Goal: Information Seeking & Learning: Learn about a topic

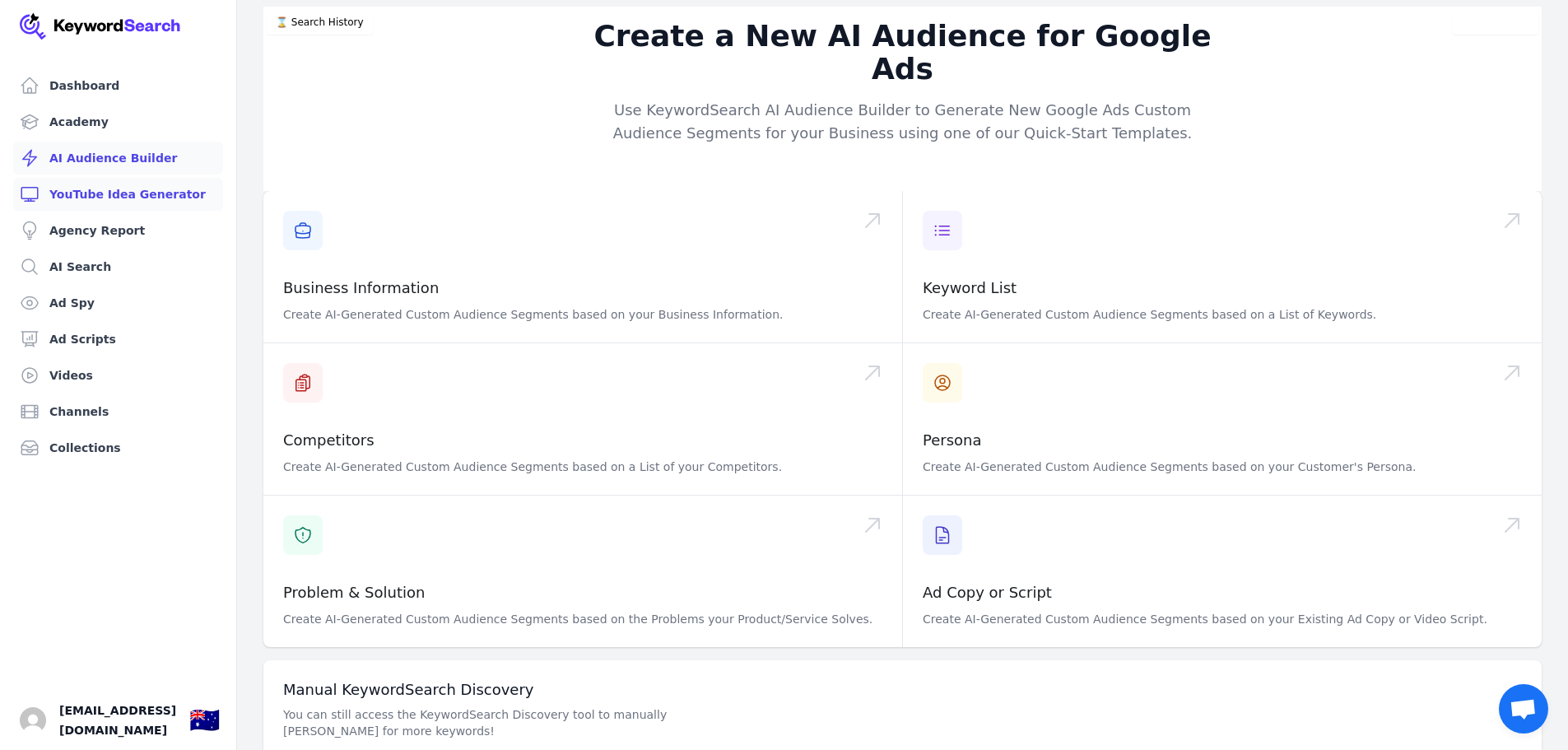
click at [115, 199] on link "YouTube Idea Generator" at bounding box center [118, 194] width 210 height 33
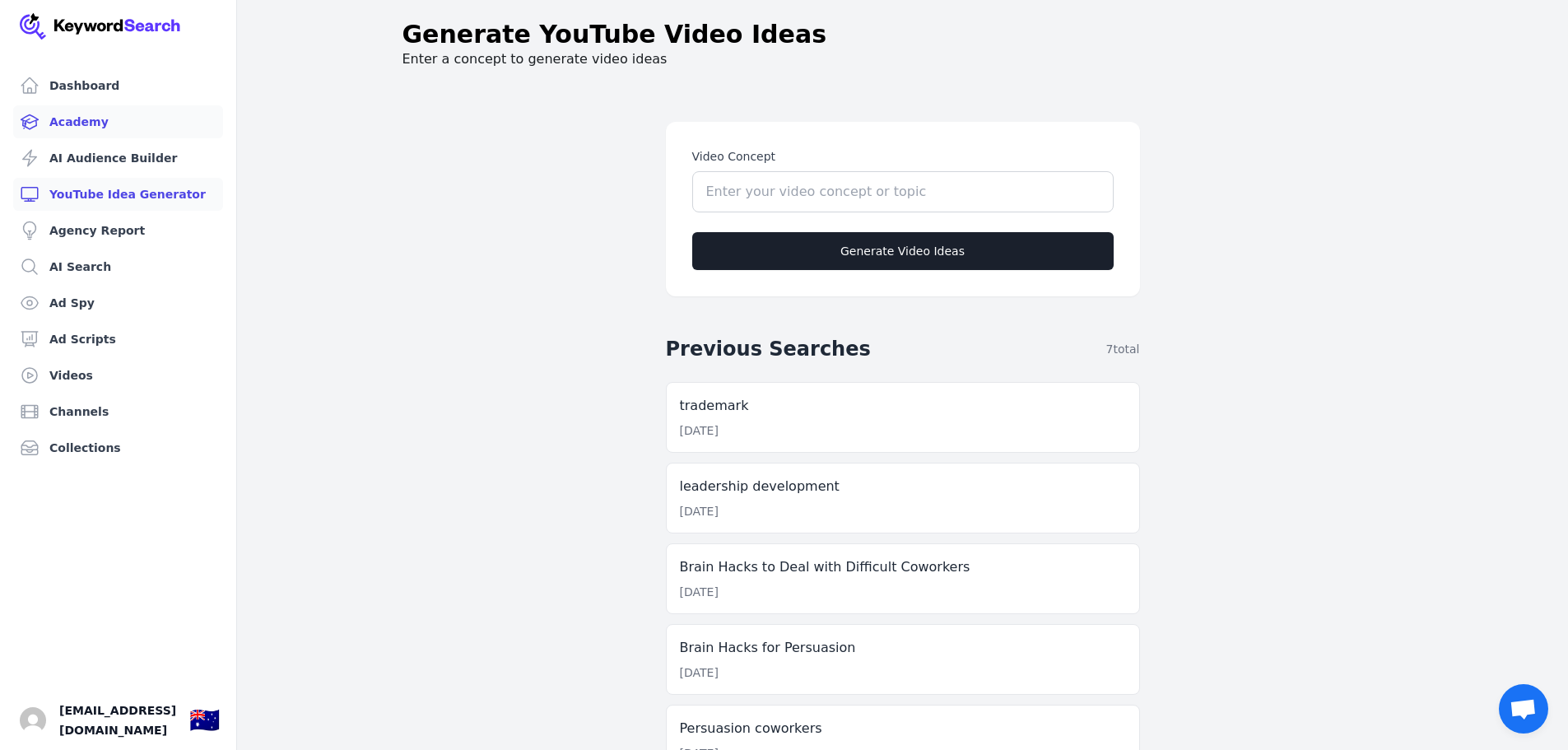
click at [56, 112] on link "Academy" at bounding box center [118, 121] width 210 height 33
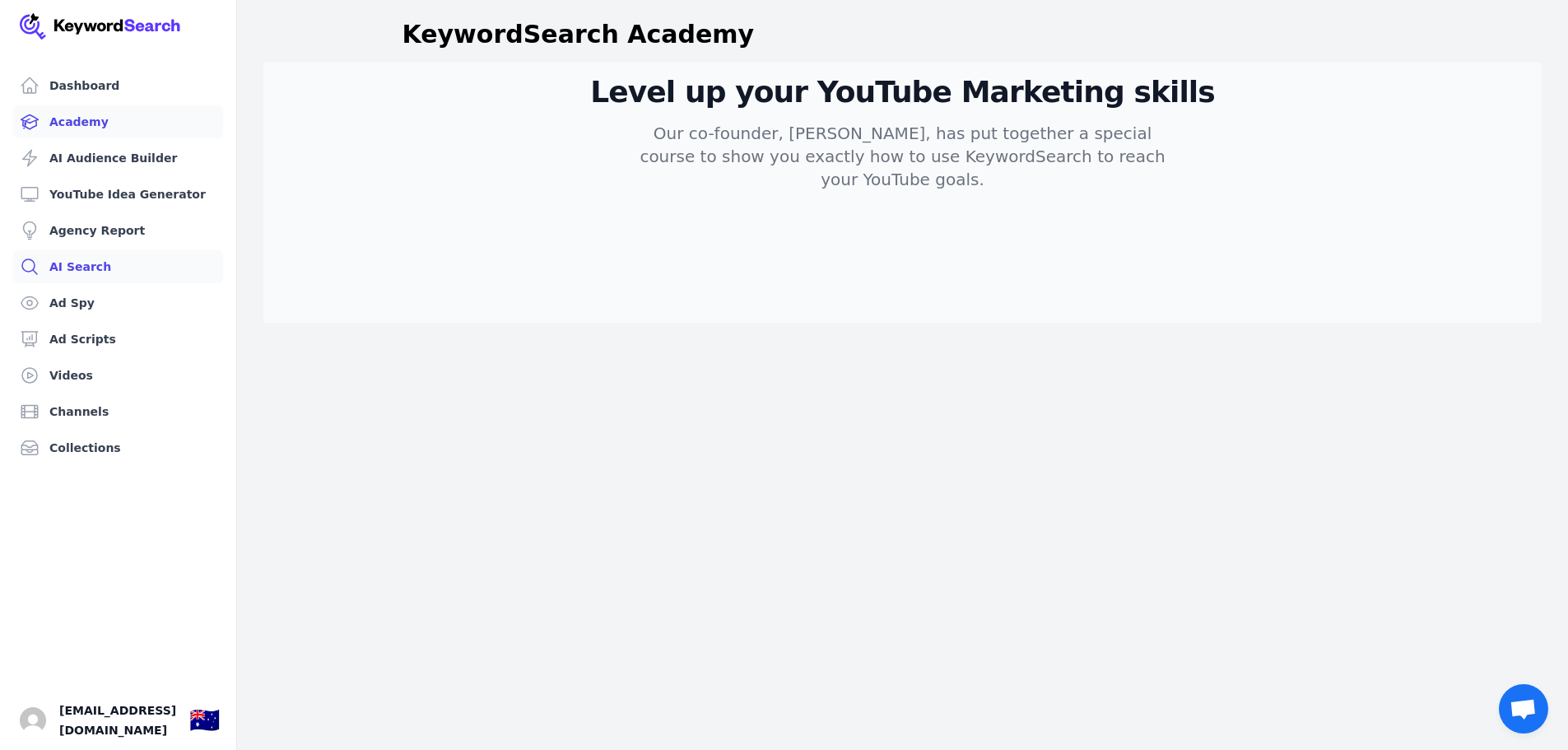
click at [80, 254] on link "AI Search" at bounding box center [118, 266] width 210 height 33
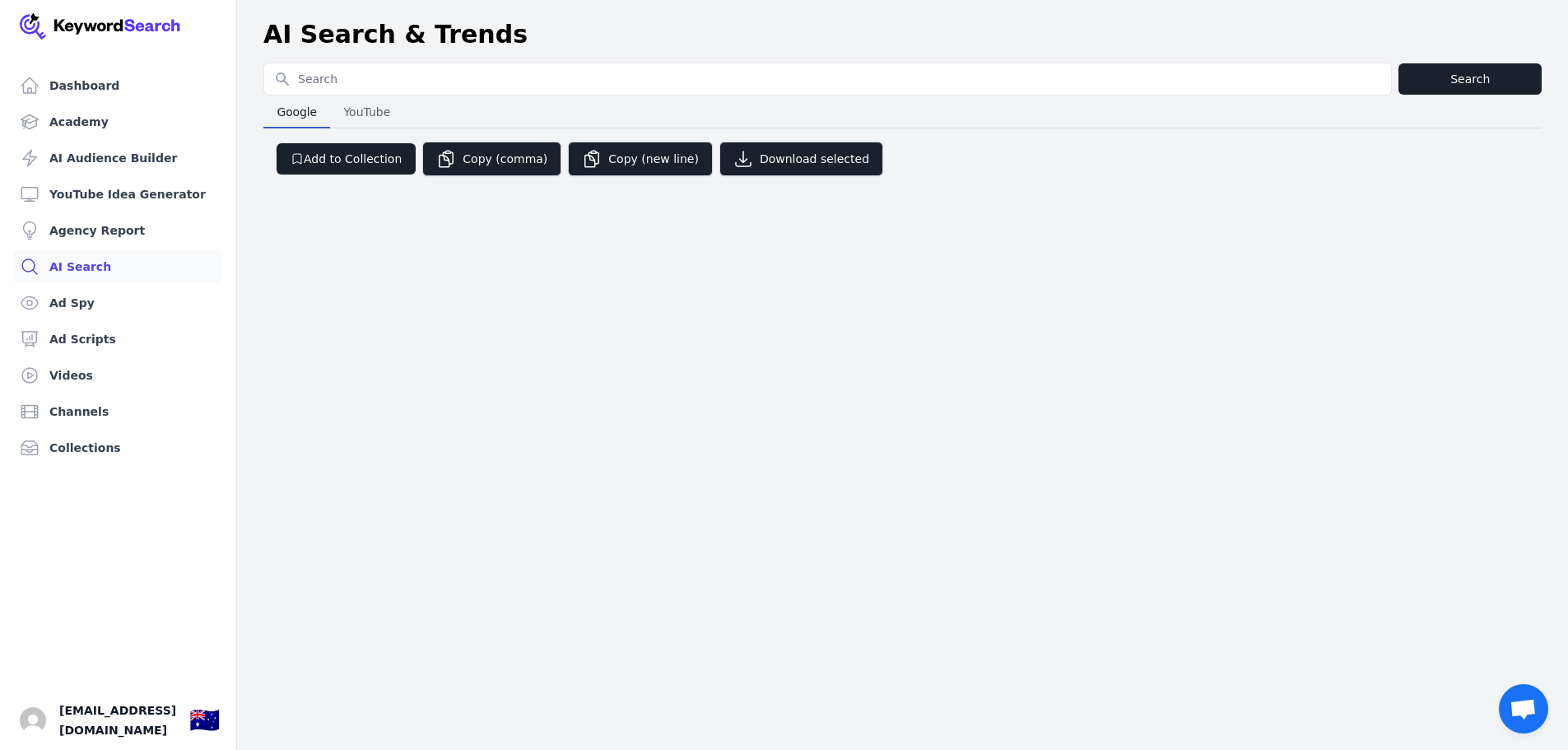
click at [341, 84] on input "Search for YouTube Keywords" at bounding box center [828, 78] width 1127 height 31
type input "Tech Consulting"
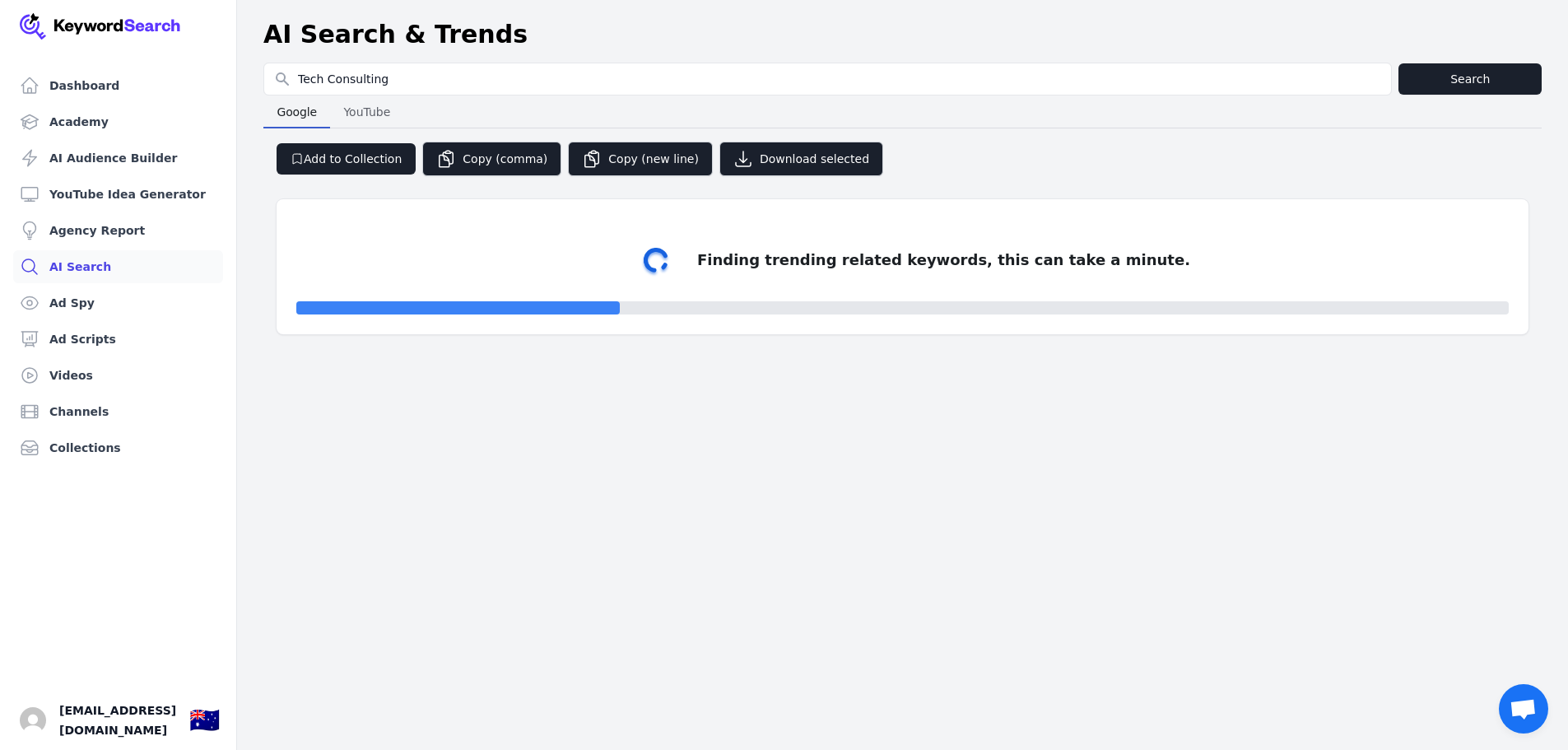
select select "50"
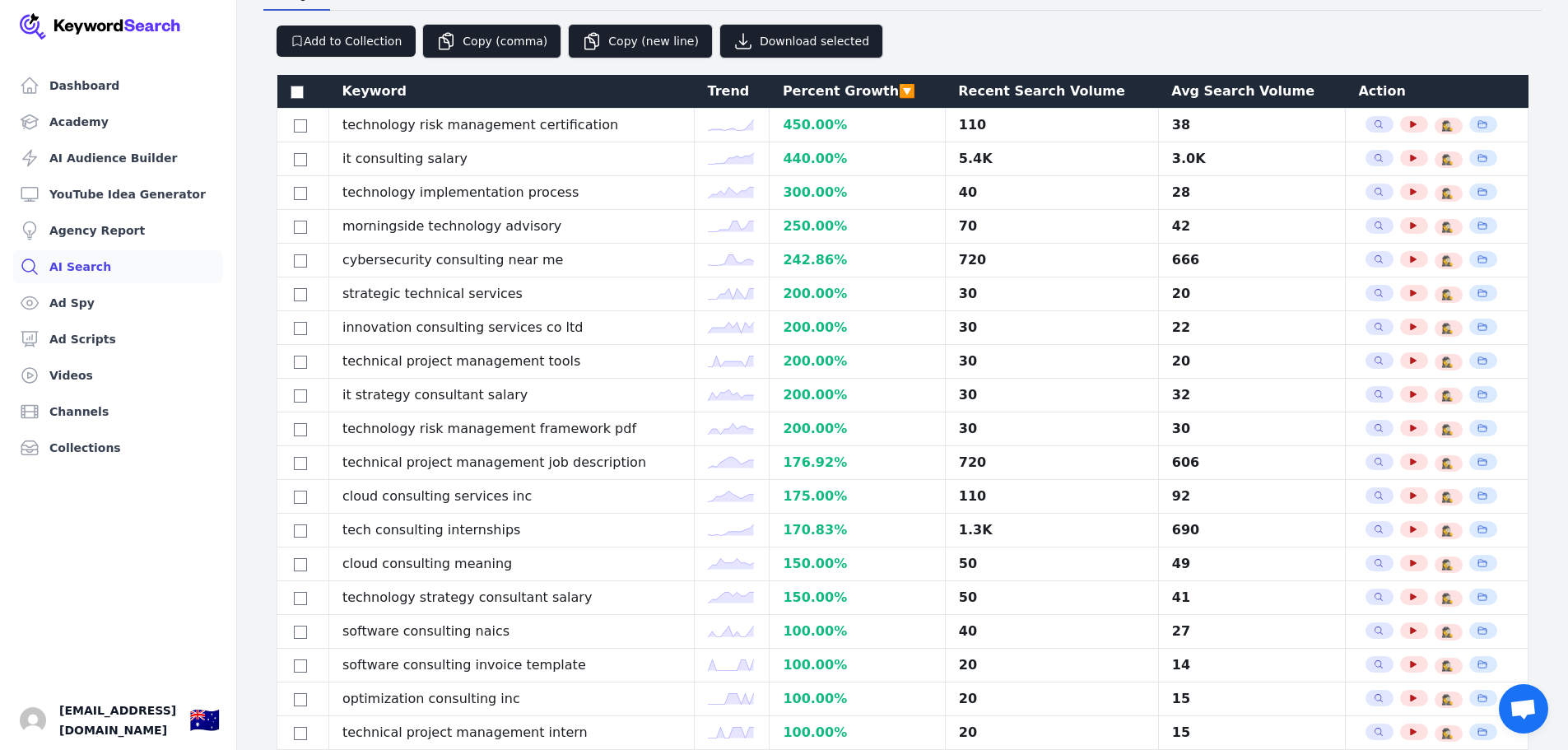
scroll to position [126, 0]
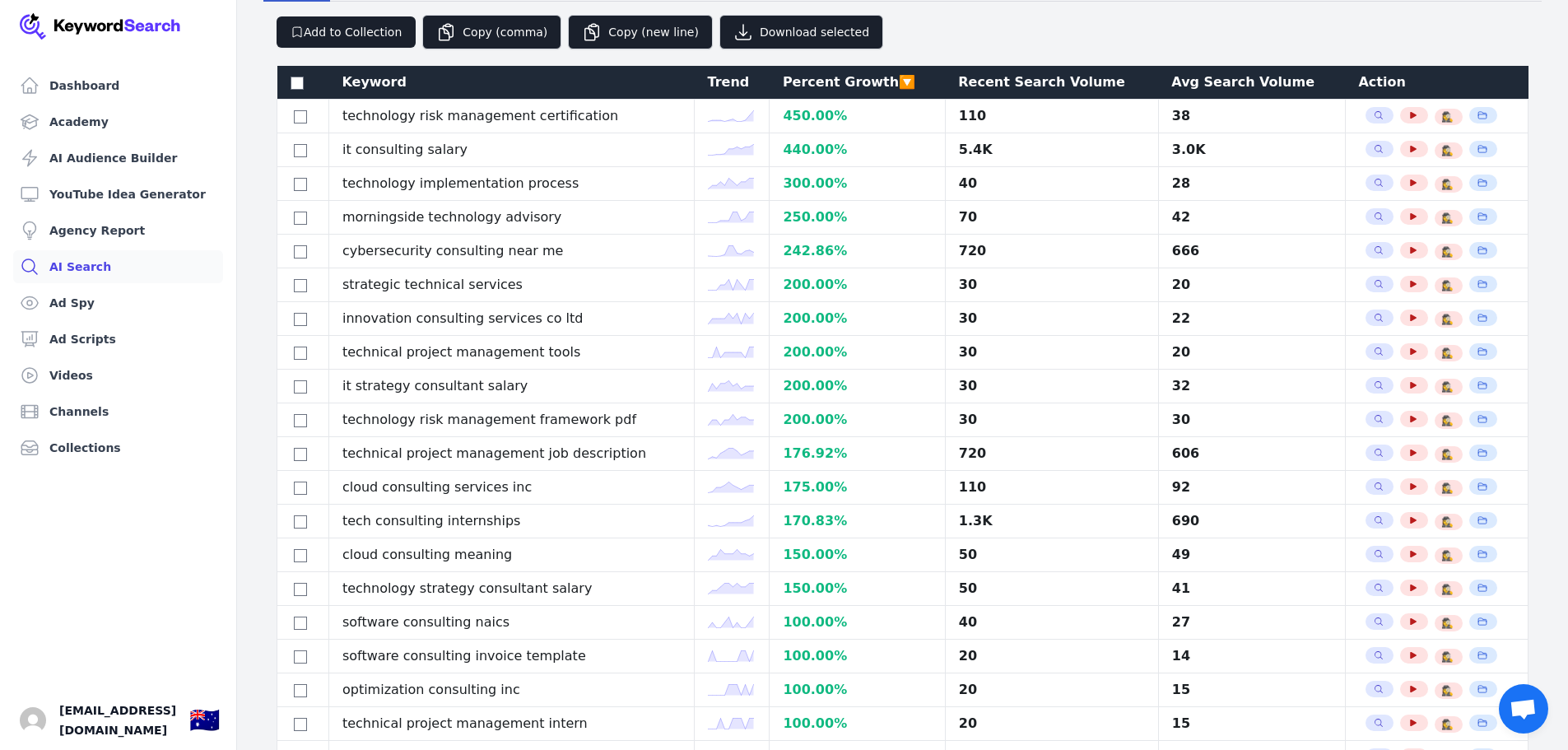
click at [1057, 83] on div "Recent Search Volume" at bounding box center [1052, 82] width 187 height 19
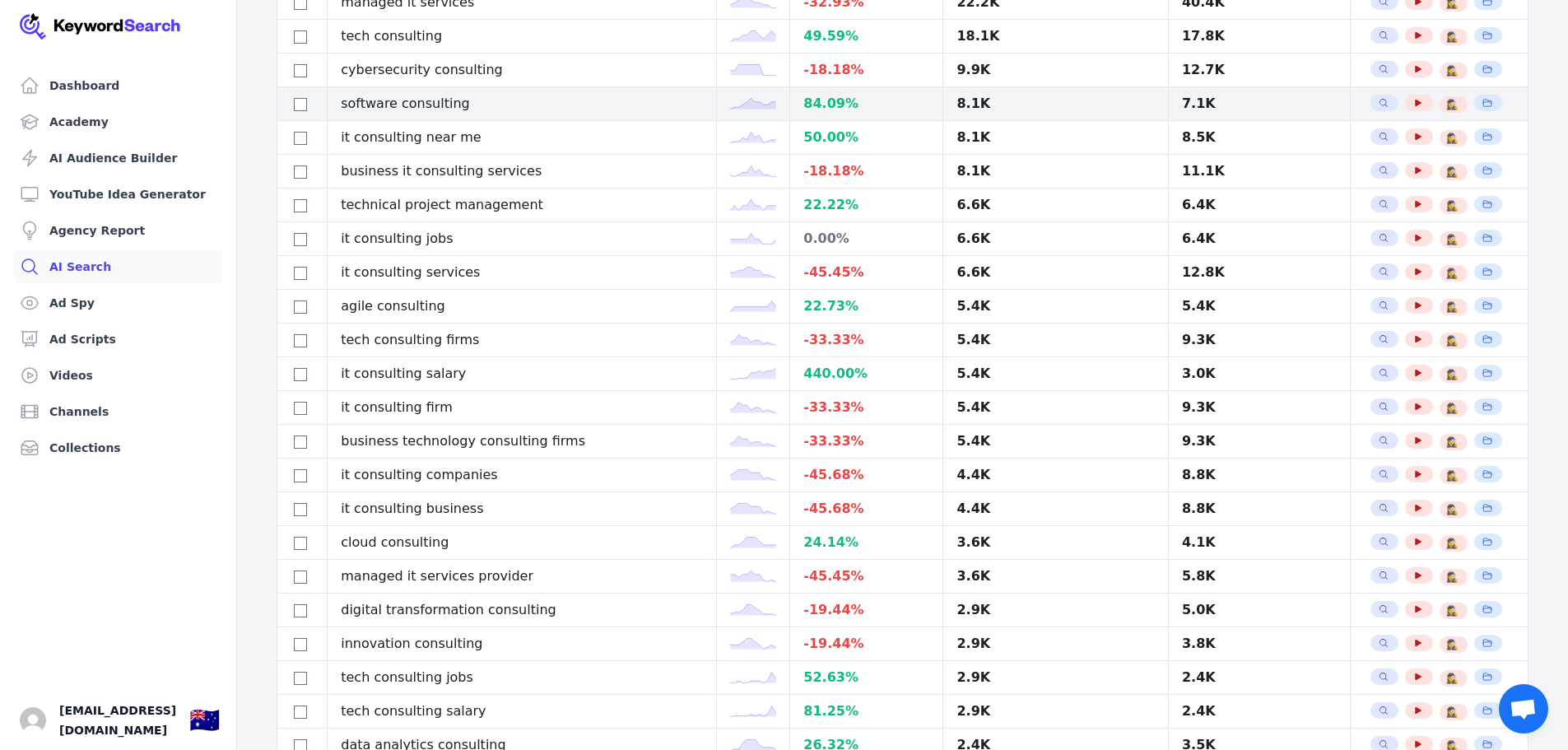
scroll to position [0, 0]
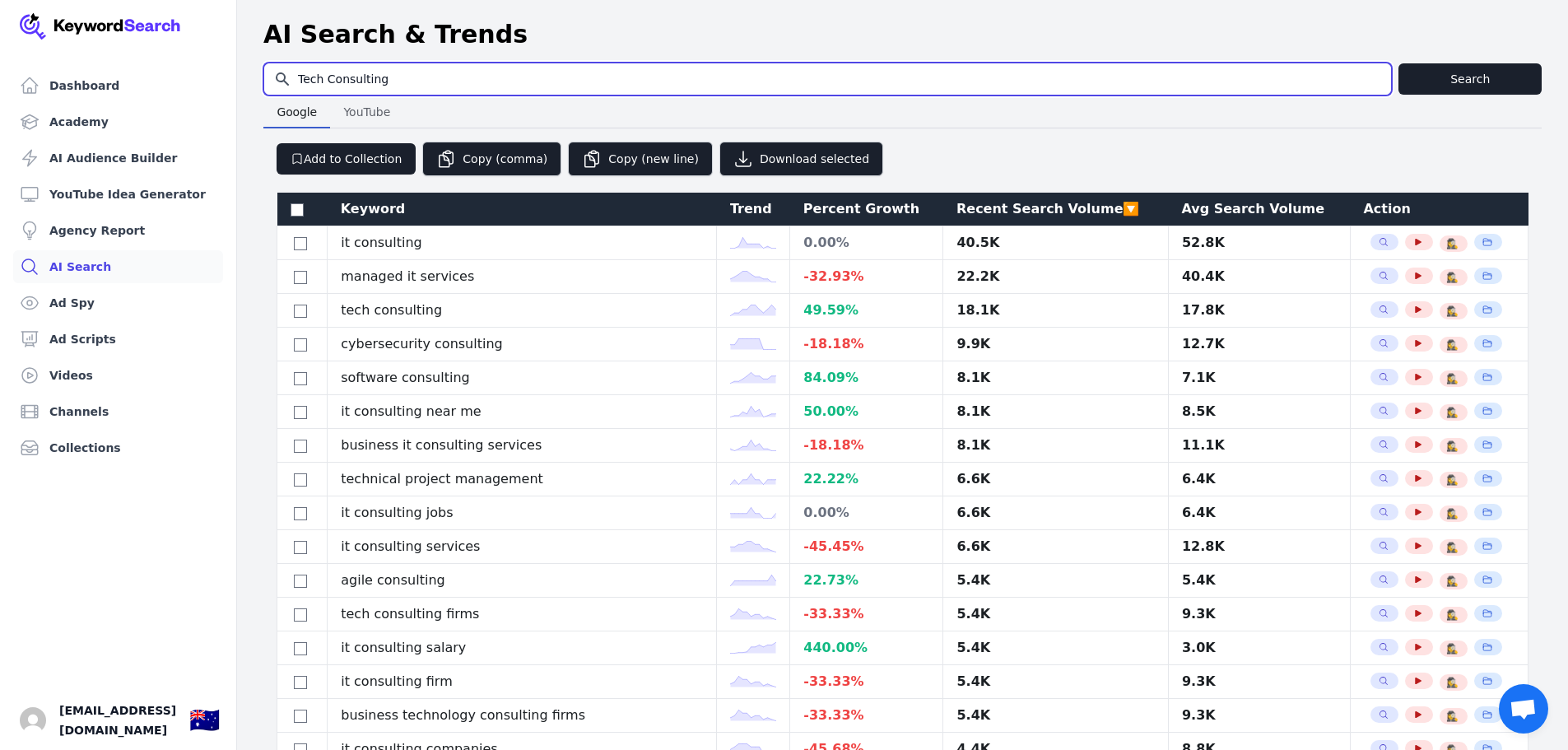
click at [424, 84] on input "Tech Consulting" at bounding box center [828, 78] width 1127 height 31
type input "accommodation gold coast"
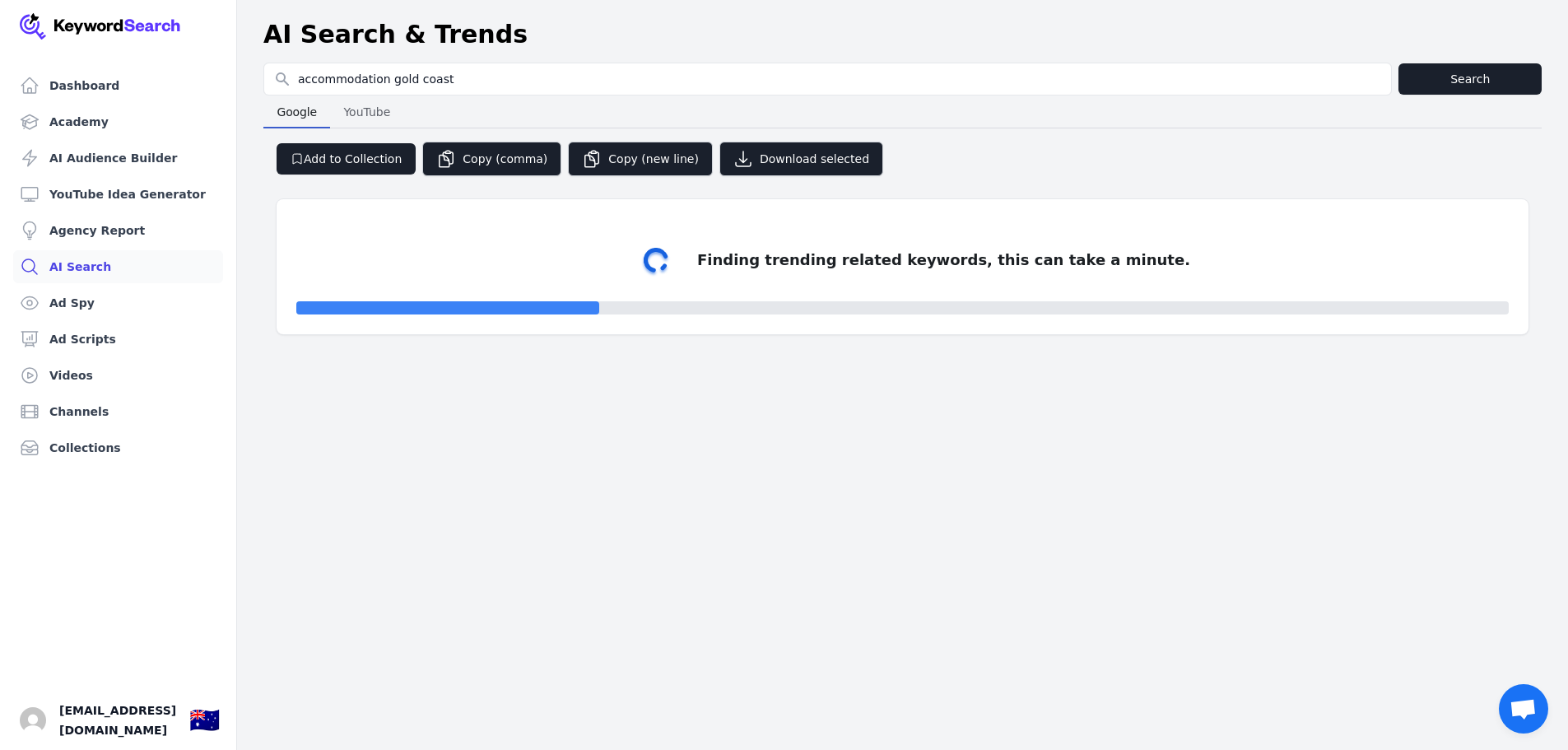
select select "50"
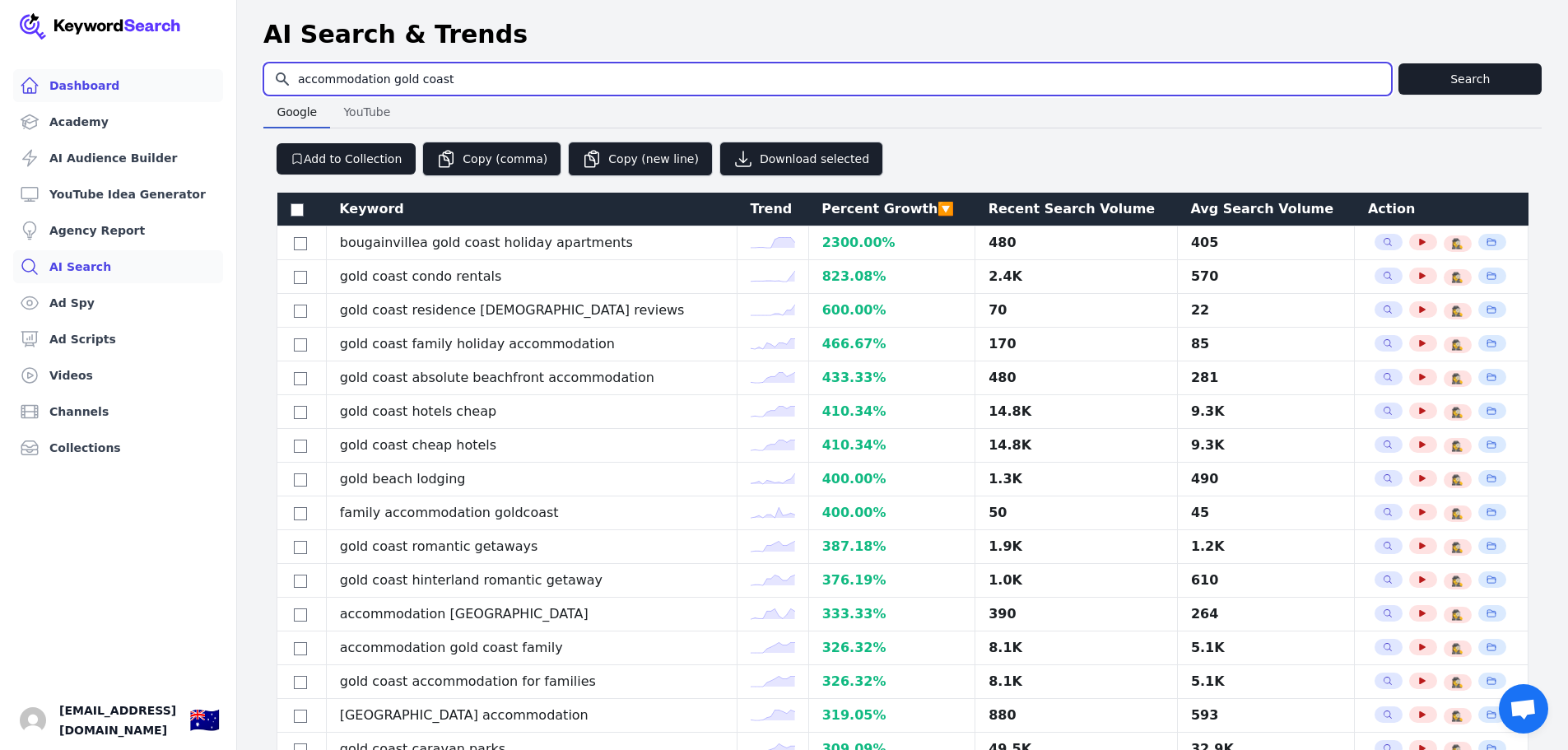
drag, startPoint x: 474, startPoint y: 80, endPoint x: 189, endPoint y: 70, distance: 285.2
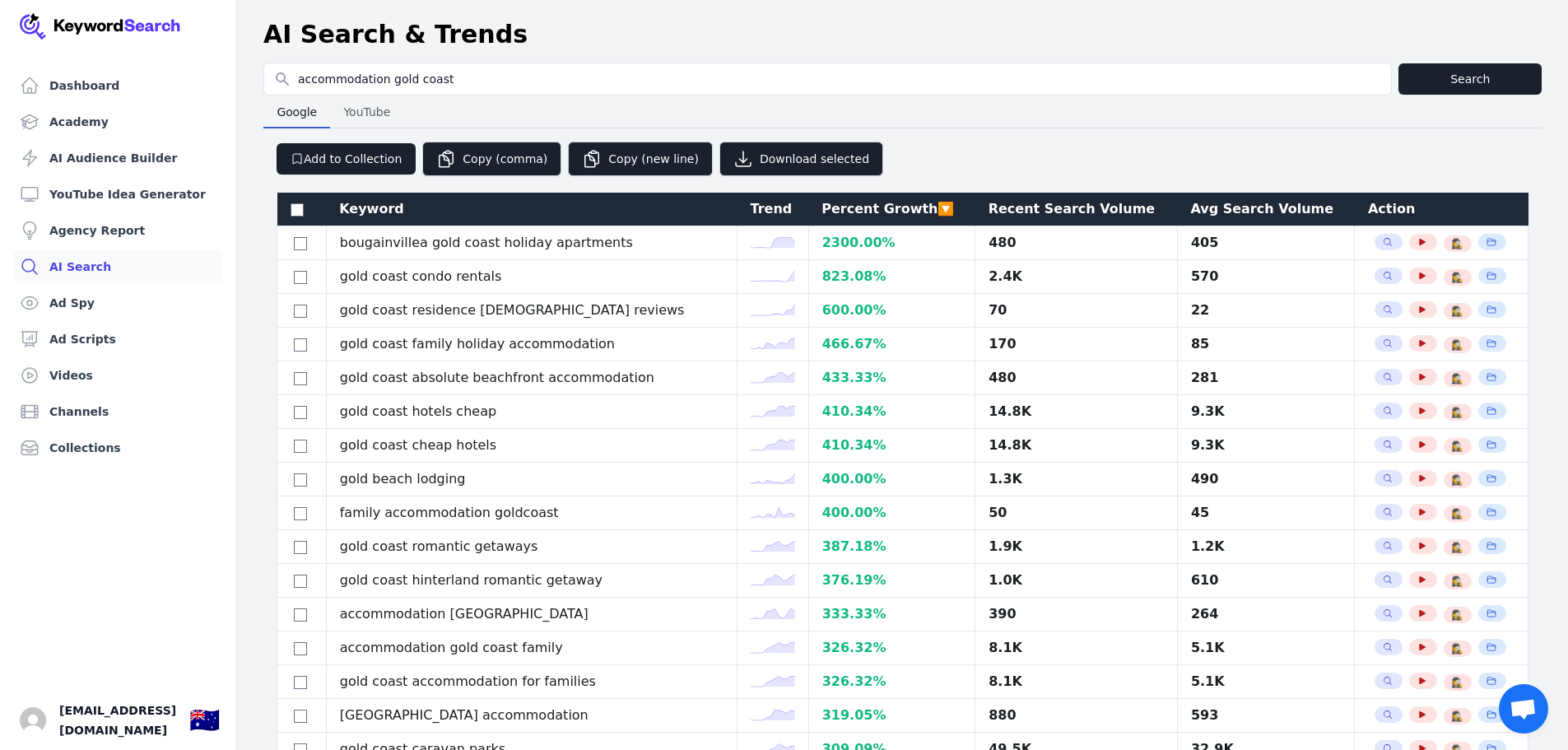
click at [394, 54] on header "AI Search & Trends" at bounding box center [902, 35] width 1331 height 56
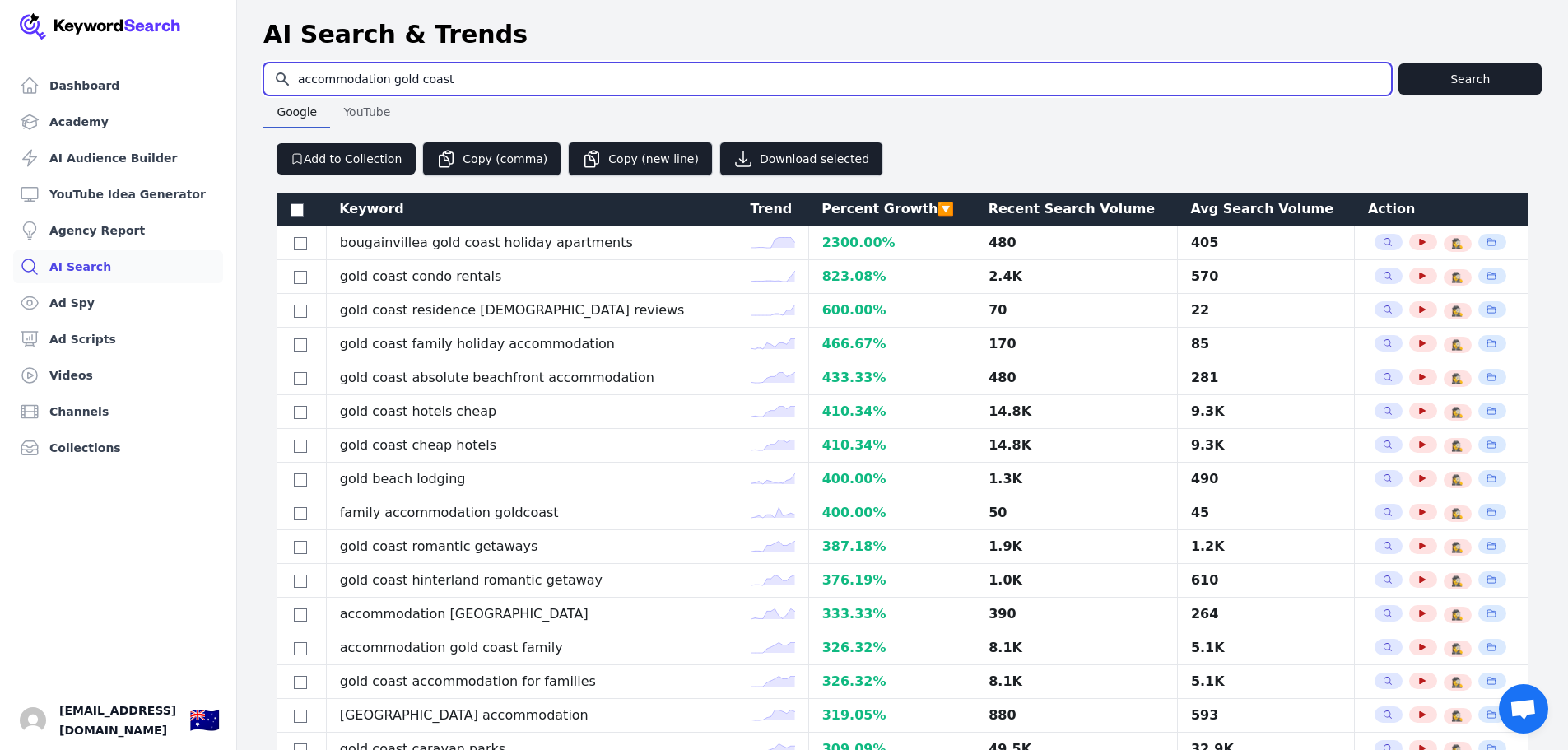
click at [404, 70] on input "accommodation gold coast" at bounding box center [828, 78] width 1127 height 31
type input "toenail fungus"
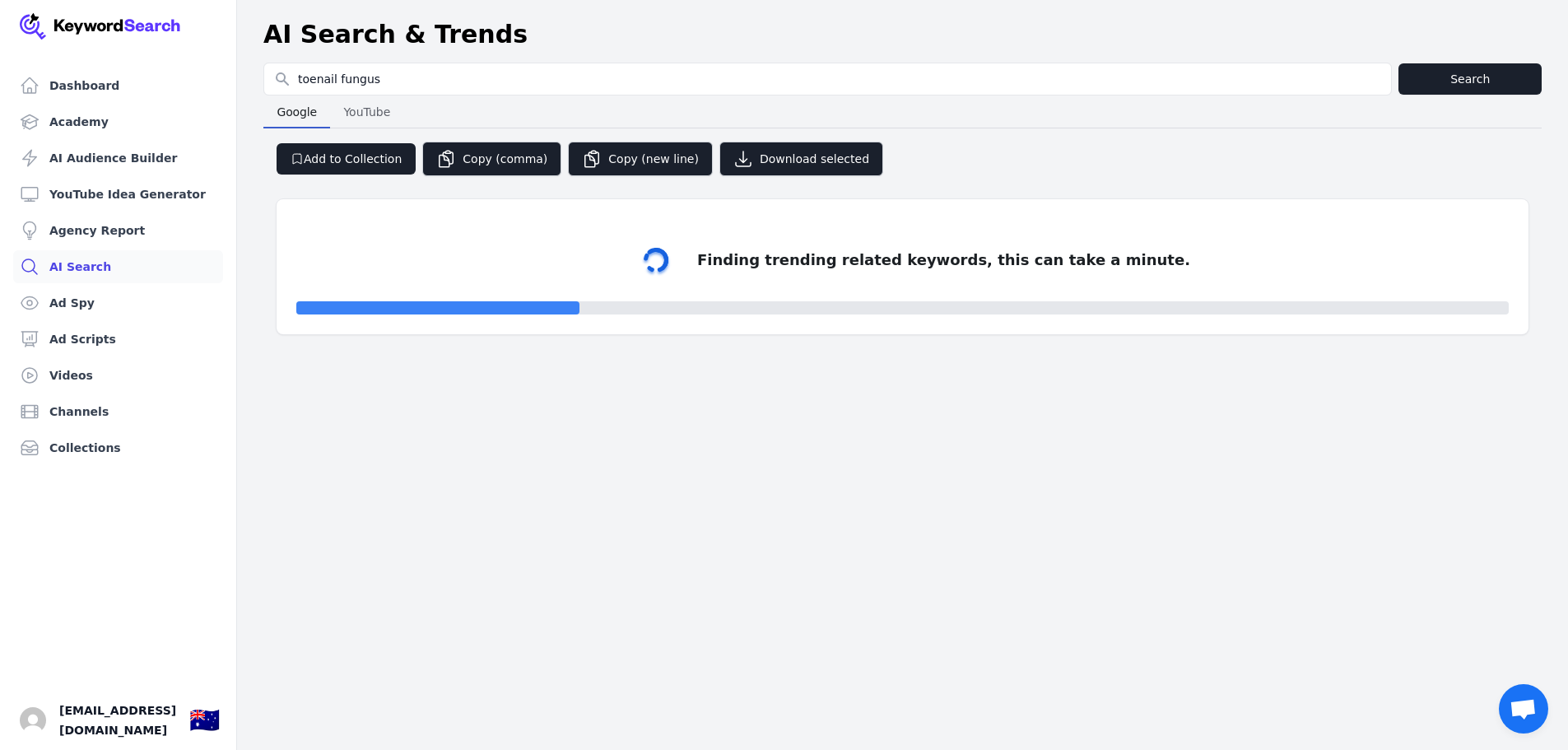
select select "50"
